Goal: Check status: Check status

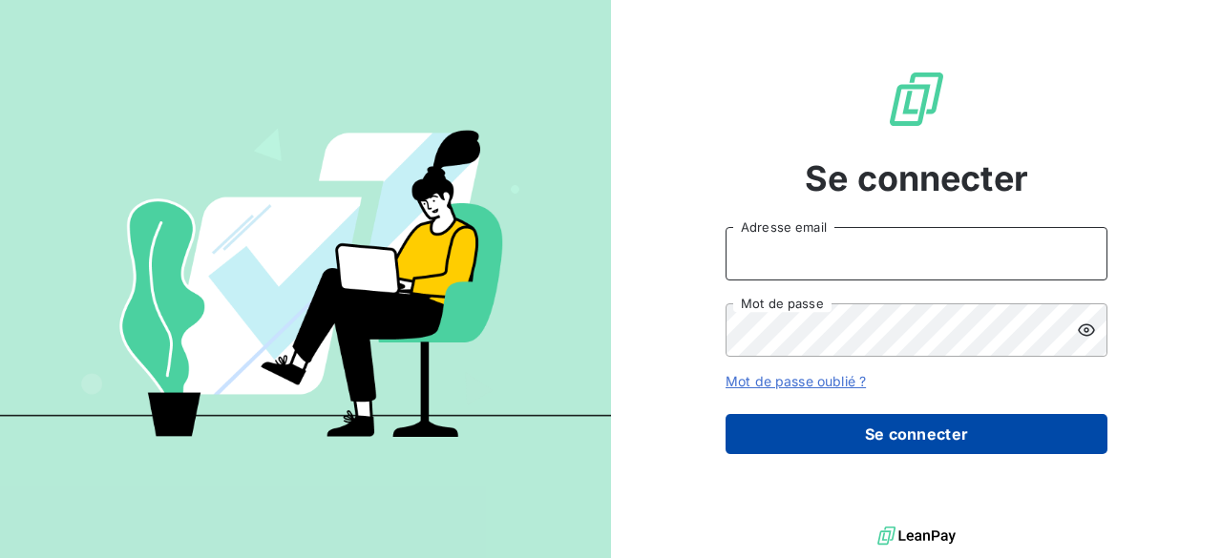
type input "[EMAIL_ADDRESS][DOMAIN_NAME]"
click at [943, 434] on button "Se connecter" at bounding box center [916, 434] width 382 height 40
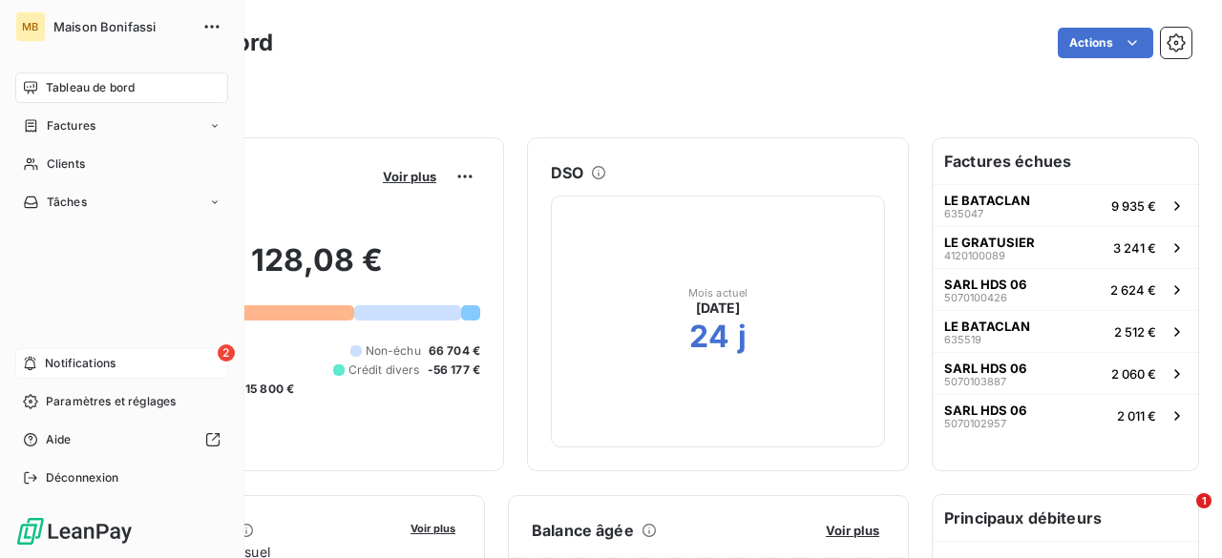
click at [76, 355] on span "Notifications" at bounding box center [80, 363] width 71 height 17
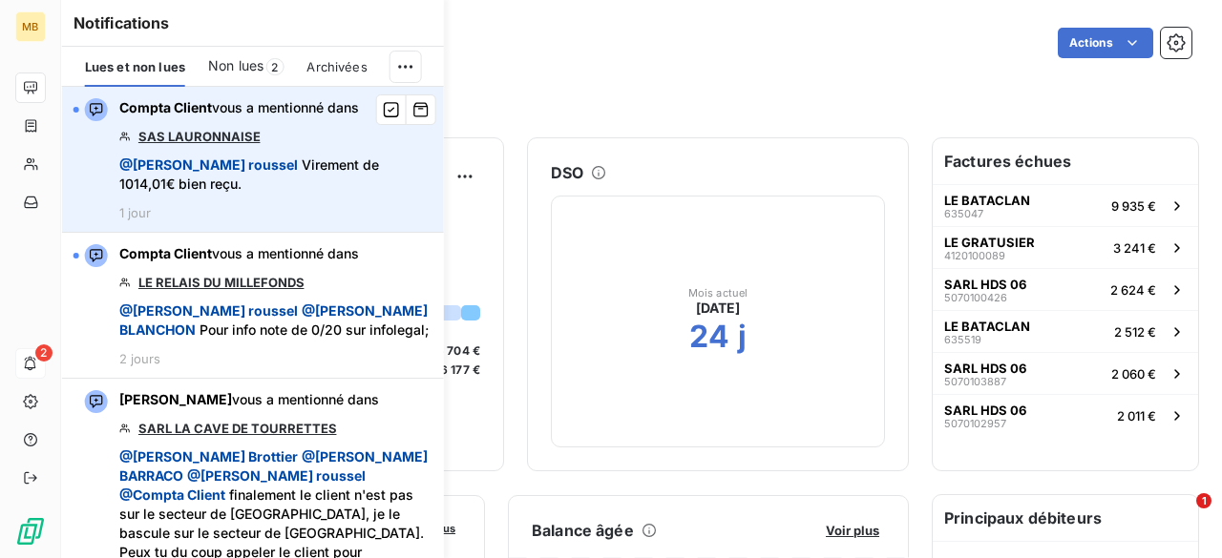
click at [225, 141] on link "SAS LAURONNAISE" at bounding box center [199, 136] width 122 height 15
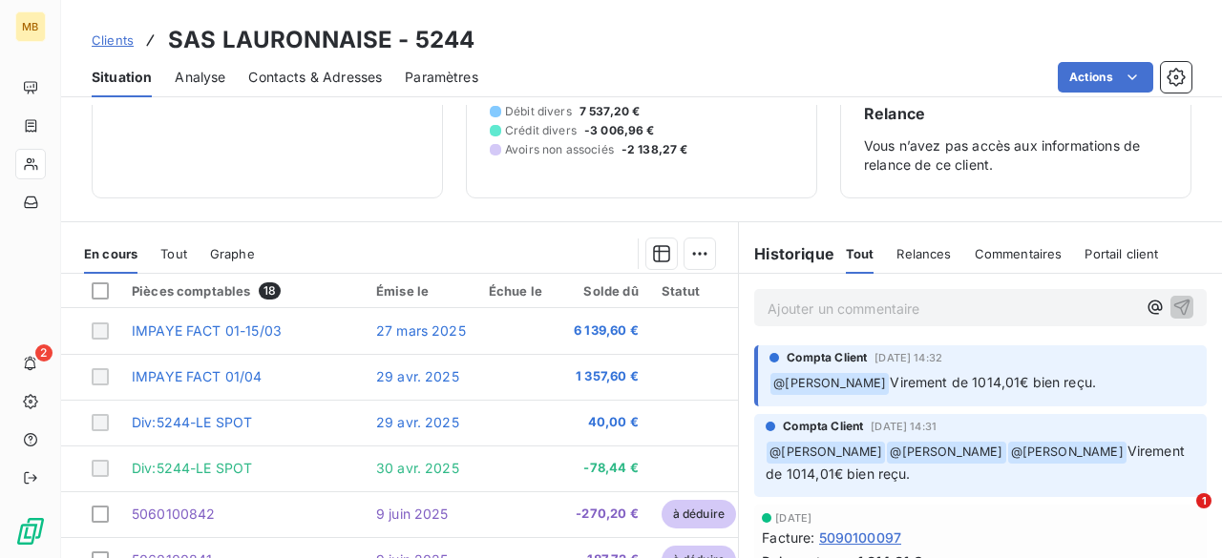
scroll to position [197, 0]
